Goal: Task Accomplishment & Management: Use online tool/utility

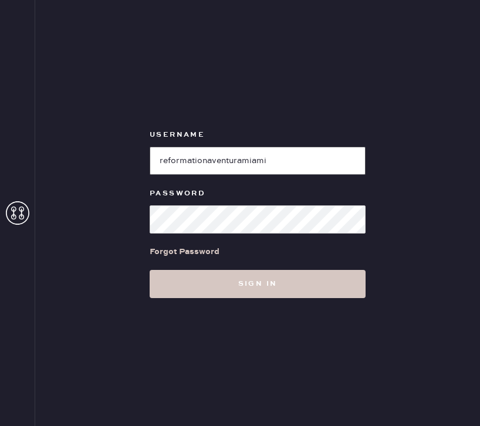
click at [233, 174] on input "loginName" at bounding box center [258, 161] width 216 height 28
click at [259, 164] on input "loginName" at bounding box center [258, 161] width 216 height 28
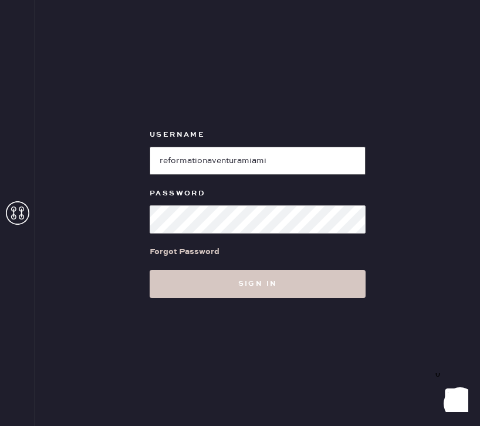
paste input "alpharetta"
type input "alpharetta"
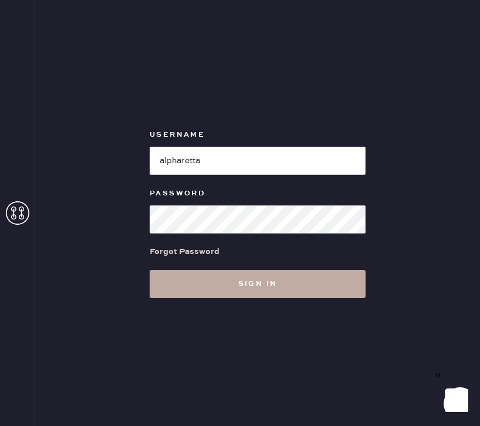
click at [191, 285] on button "Sign in" at bounding box center [258, 284] width 216 height 28
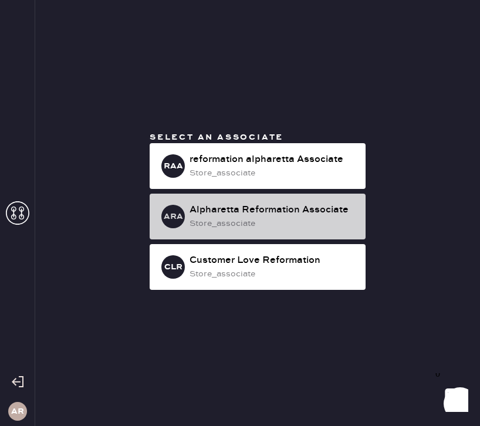
click at [284, 221] on div "store_associate" at bounding box center [273, 223] width 167 height 13
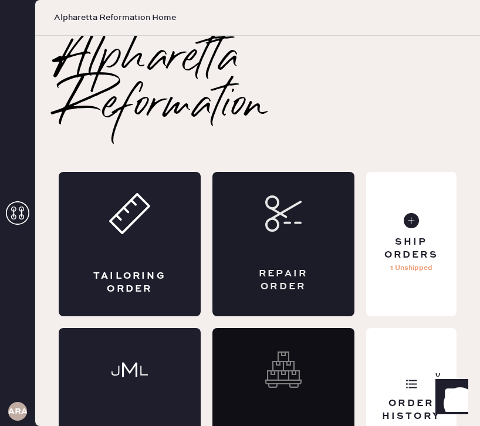
click at [351, 231] on div "Repair Order" at bounding box center [284, 244] width 142 height 144
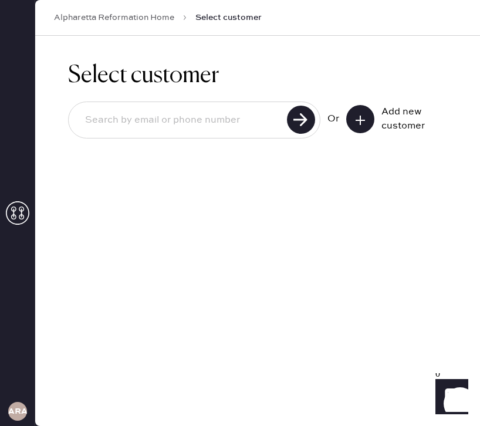
click at [436, 226] on div "Select customer Or Add new customer" at bounding box center [257, 231] width 445 height 391
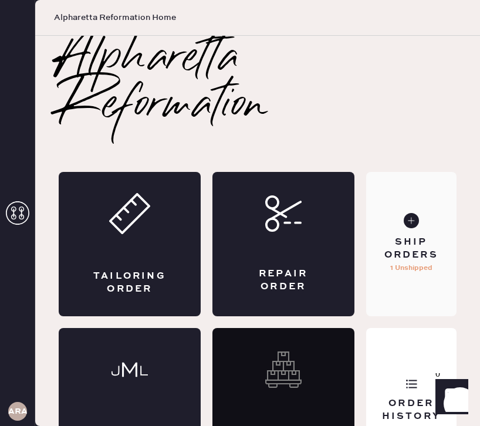
click at [432, 269] on div "Ship Orders 1 Unshipped" at bounding box center [411, 244] width 91 height 144
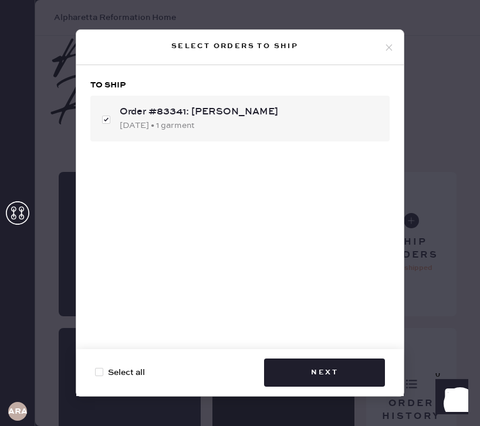
checkbox input "true"
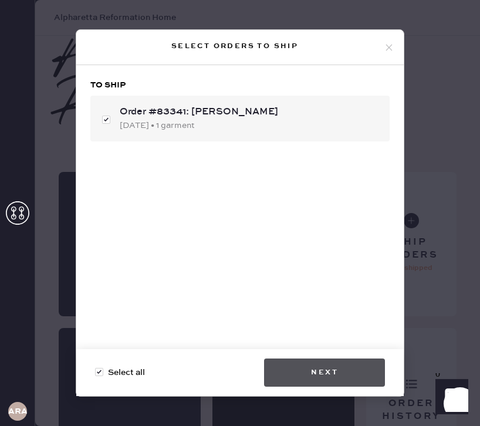
click at [309, 376] on button "Next" at bounding box center [324, 373] width 121 height 28
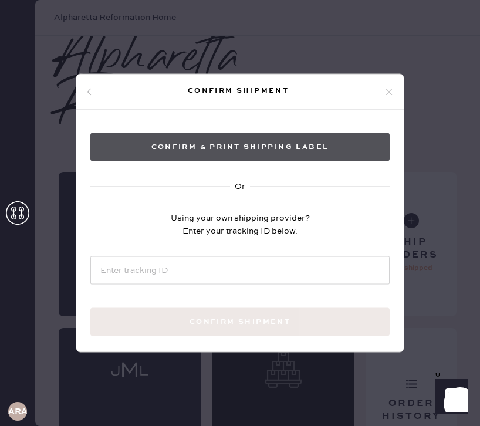
click at [339, 137] on button "Confirm & Print shipping label" at bounding box center [240, 147] width 300 height 28
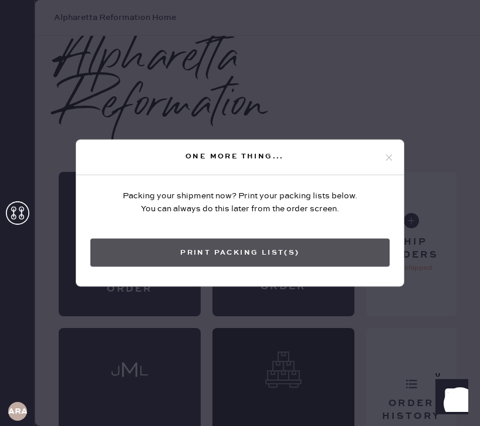
click at [327, 244] on button "Print Packing List(s)" at bounding box center [240, 253] width 300 height 28
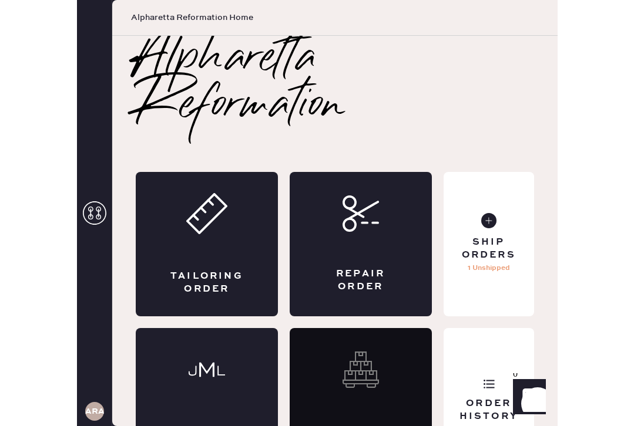
scroll to position [46, 0]
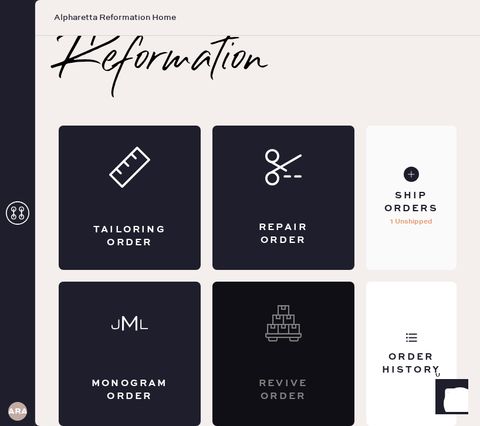
click at [419, 161] on div "Ship Orders 1 Unshipped" at bounding box center [411, 198] width 91 height 144
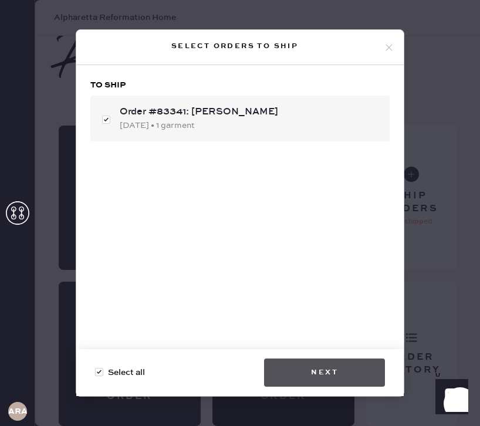
click at [315, 373] on button "Next" at bounding box center [324, 373] width 121 height 28
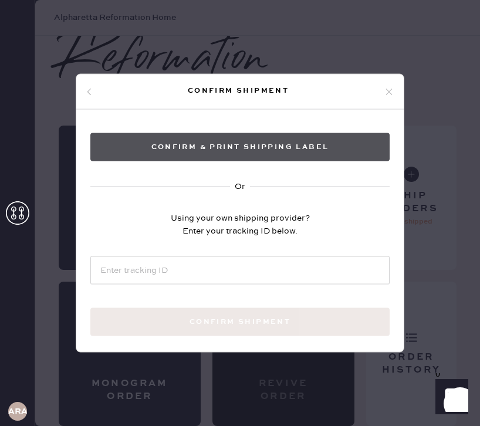
click at [295, 151] on button "Confirm & Print shipping label" at bounding box center [240, 147] width 300 height 28
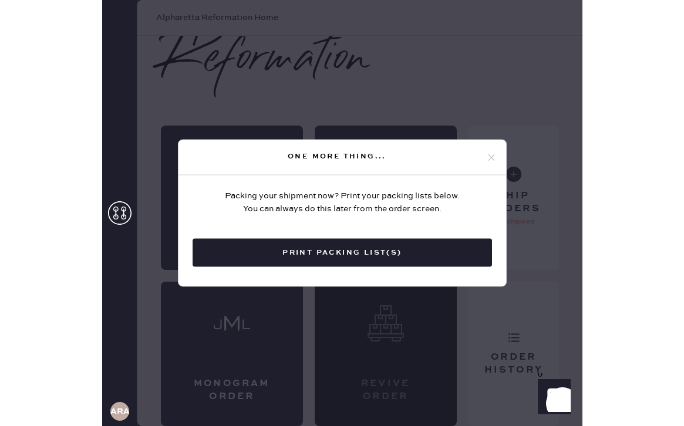
scroll to position [0, 0]
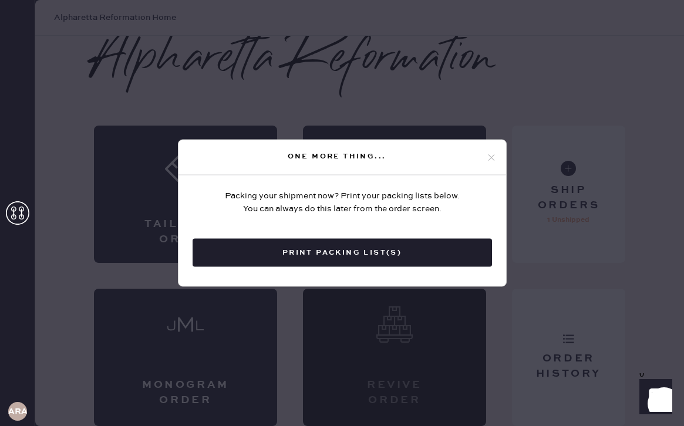
click at [480, 155] on icon at bounding box center [491, 157] width 11 height 11
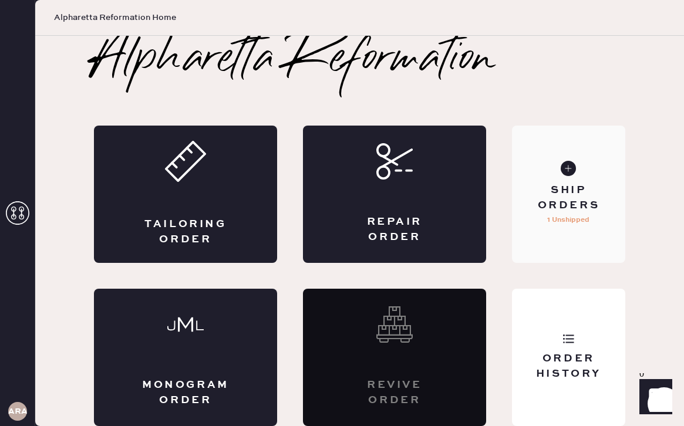
click at [480, 216] on div "Ship Orders 1 Unshipped" at bounding box center [568, 194] width 113 height 137
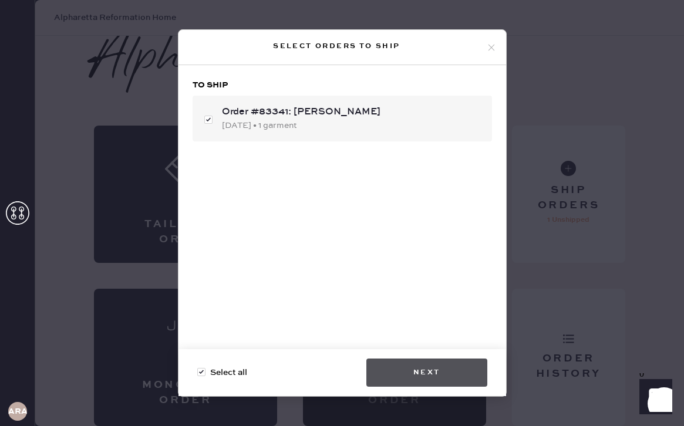
click at [419, 379] on button "Next" at bounding box center [426, 373] width 121 height 28
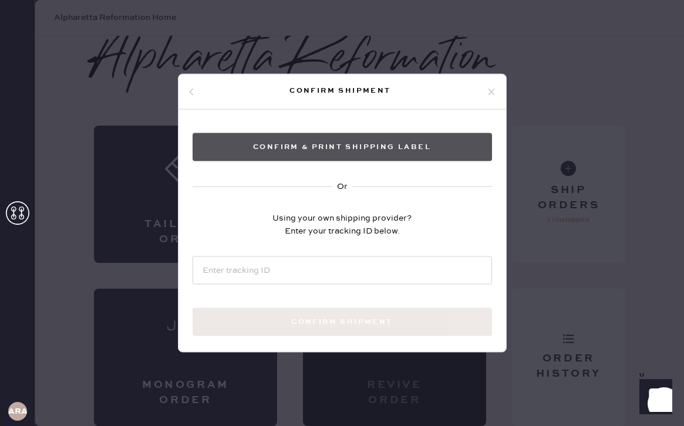
click at [424, 154] on button "Confirm & Print shipping label" at bounding box center [343, 147] width 300 height 28
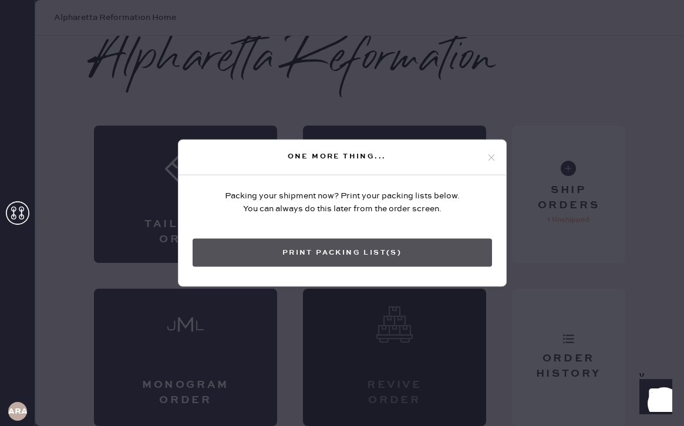
click at [309, 261] on button "Print Packing List(s)" at bounding box center [343, 253] width 300 height 28
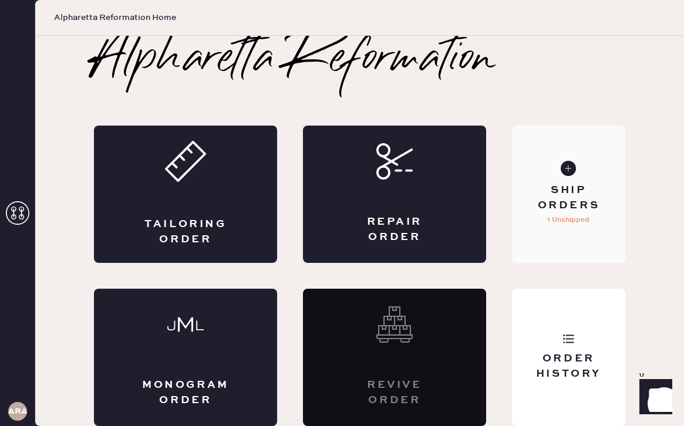
click at [480, 178] on div "Ship Orders 1 Unshipped" at bounding box center [568, 194] width 113 height 137
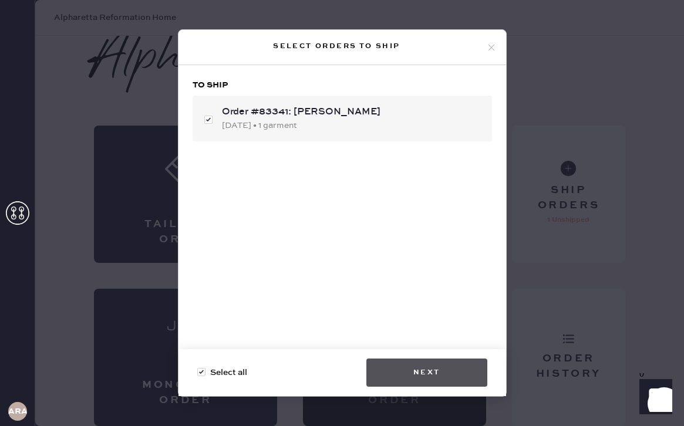
click at [434, 377] on button "Next" at bounding box center [426, 373] width 121 height 28
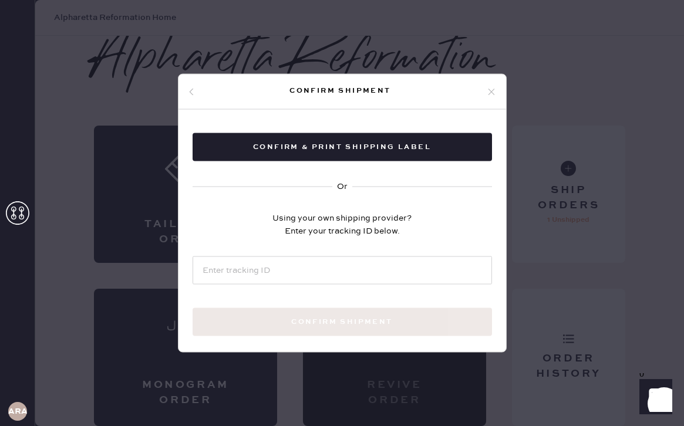
click at [480, 91] on icon at bounding box center [491, 91] width 11 height 11
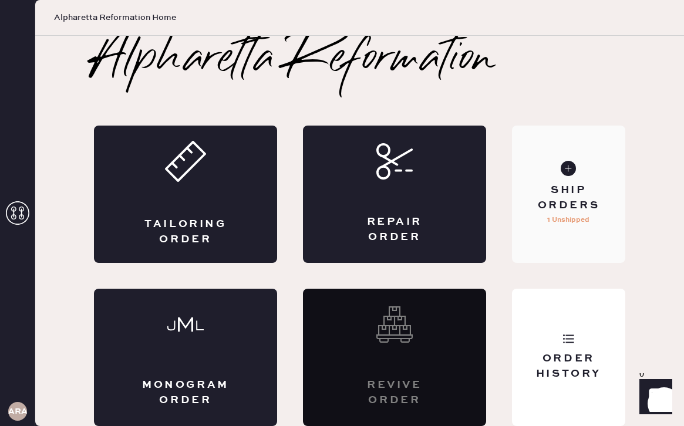
click at [480, 212] on div "Ship Orders" at bounding box center [568, 197] width 95 height 29
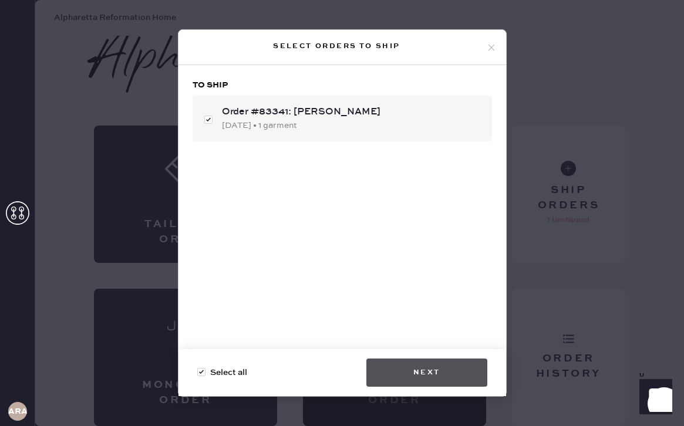
click at [443, 382] on button "Next" at bounding box center [426, 373] width 121 height 28
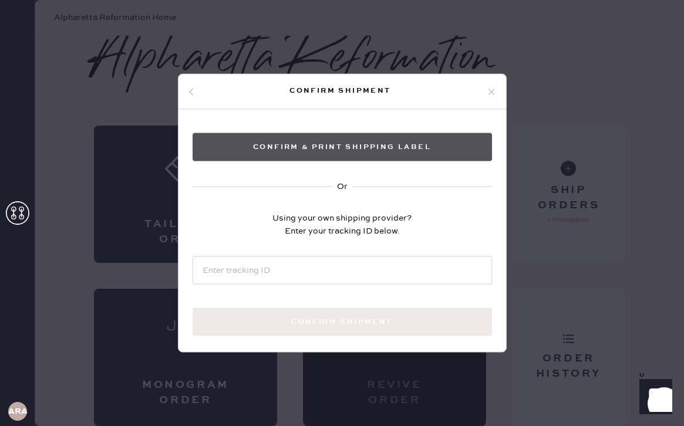
click at [351, 155] on button "Confirm & Print shipping label" at bounding box center [343, 147] width 300 height 28
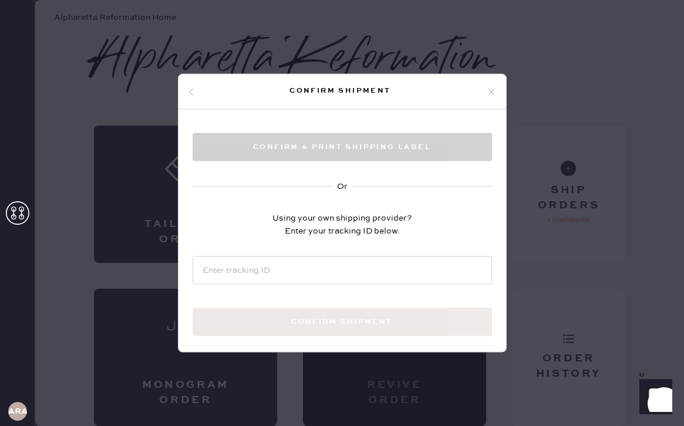
click at [480, 92] on icon at bounding box center [491, 91] width 11 height 11
